Goal: Information Seeking & Learning: Learn about a topic

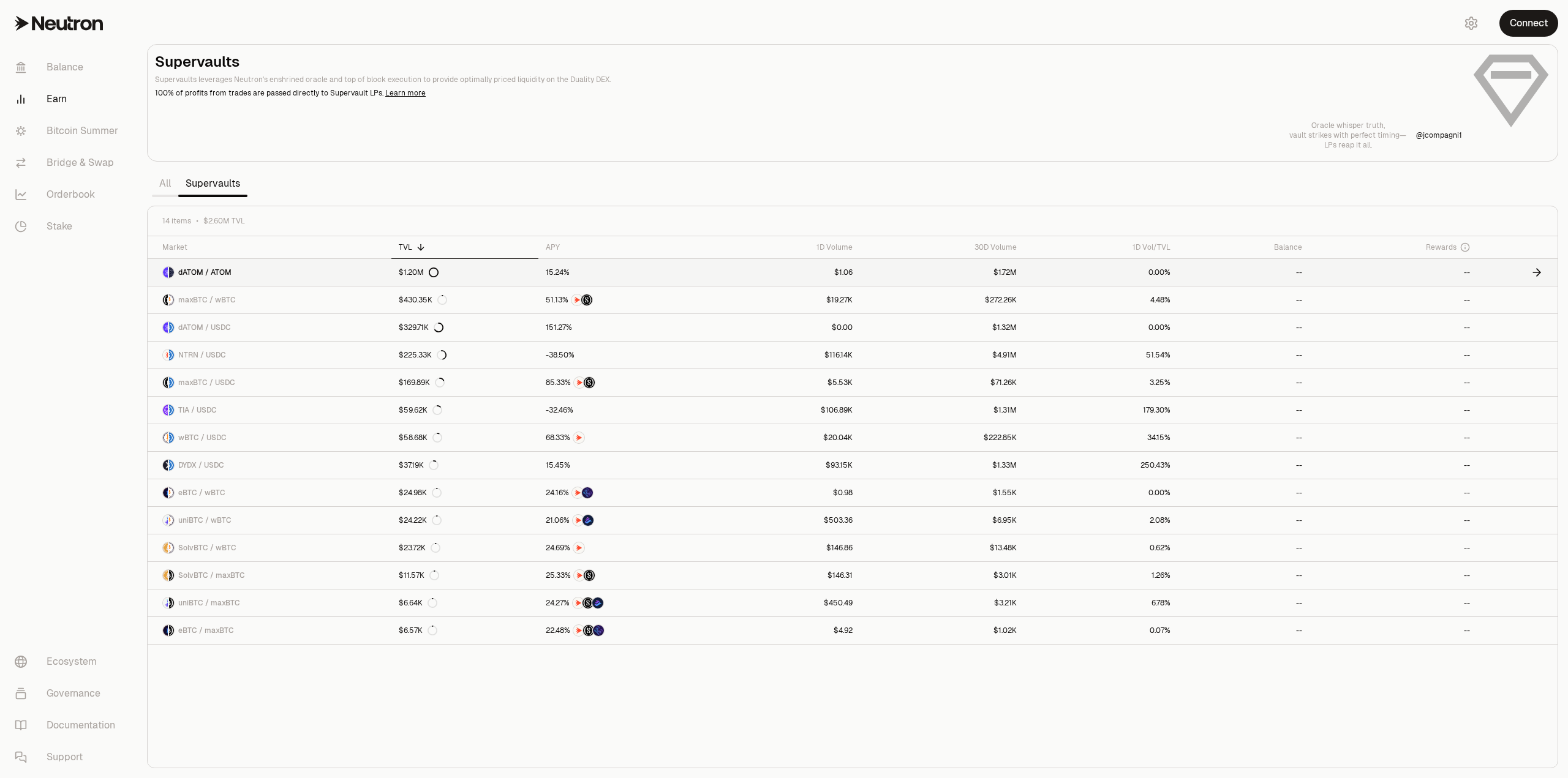
click at [337, 275] on link "dATOM / ATOM" at bounding box center [270, 272] width 244 height 27
